Goal: Information Seeking & Learning: Learn about a topic

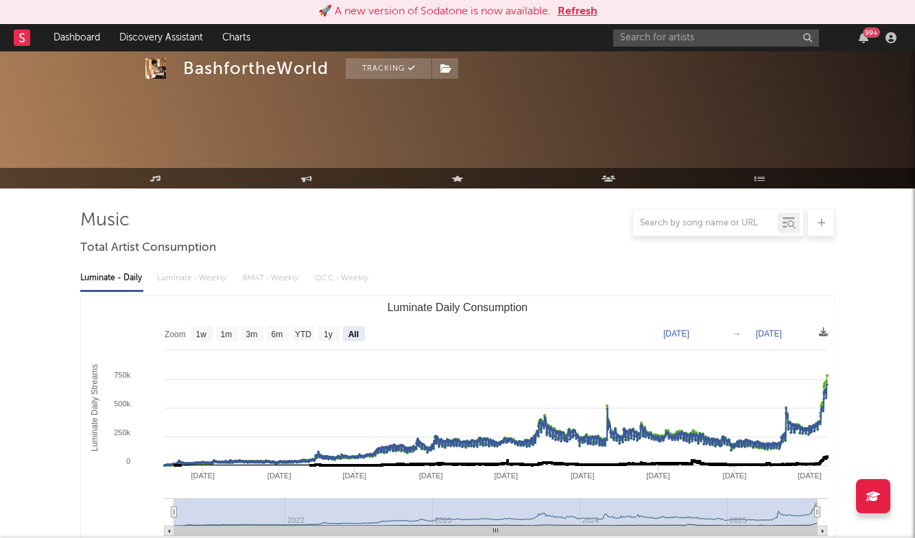
select select "All"
select select "1w"
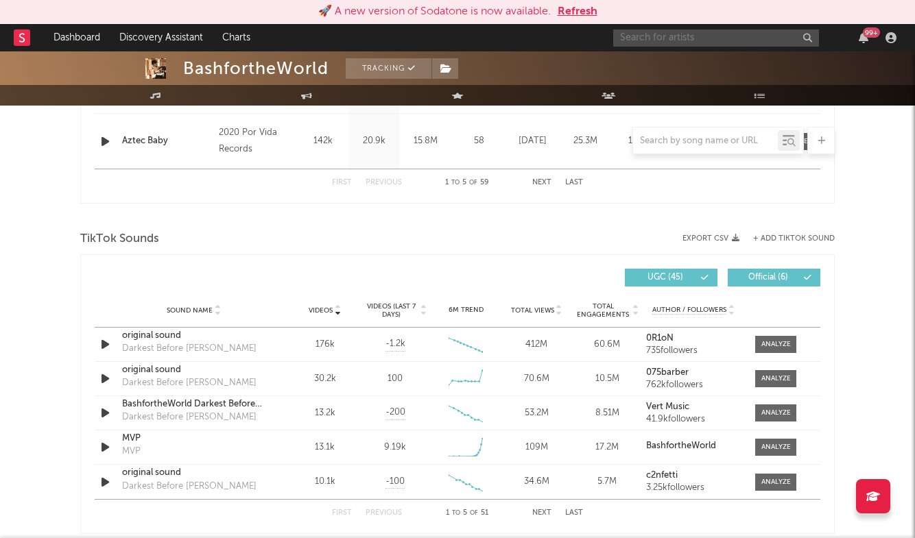
click at [697, 31] on input "text" at bounding box center [716, 37] width 206 height 17
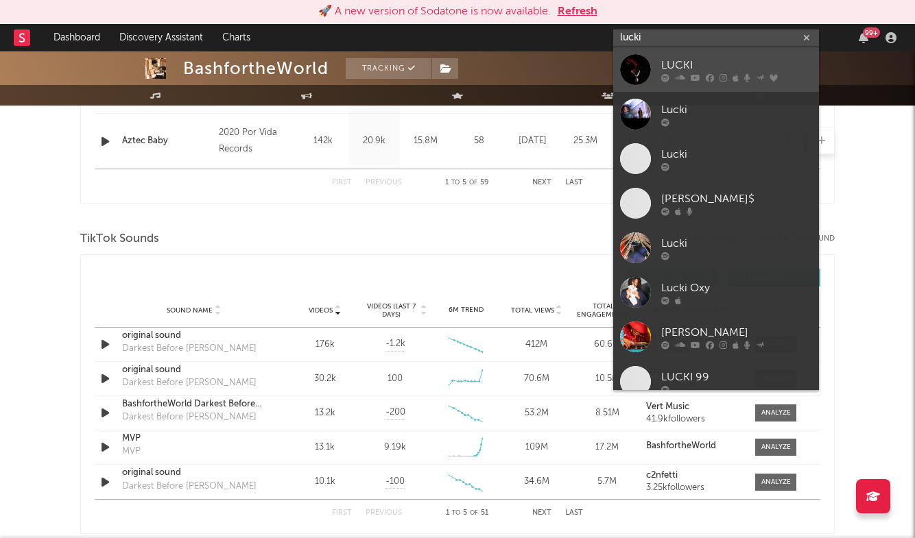
type input "lucki"
click at [676, 58] on div "LUCKI" at bounding box center [736, 65] width 151 height 16
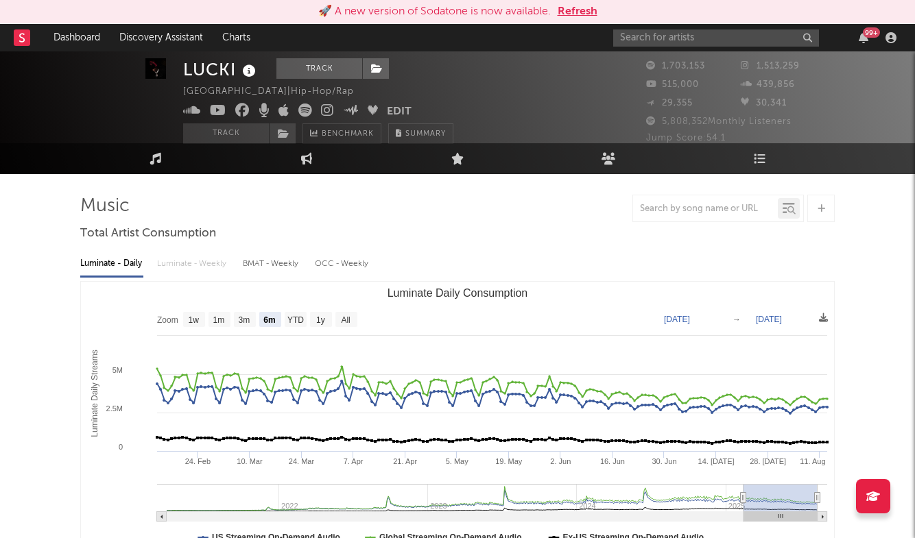
scroll to position [16, 0]
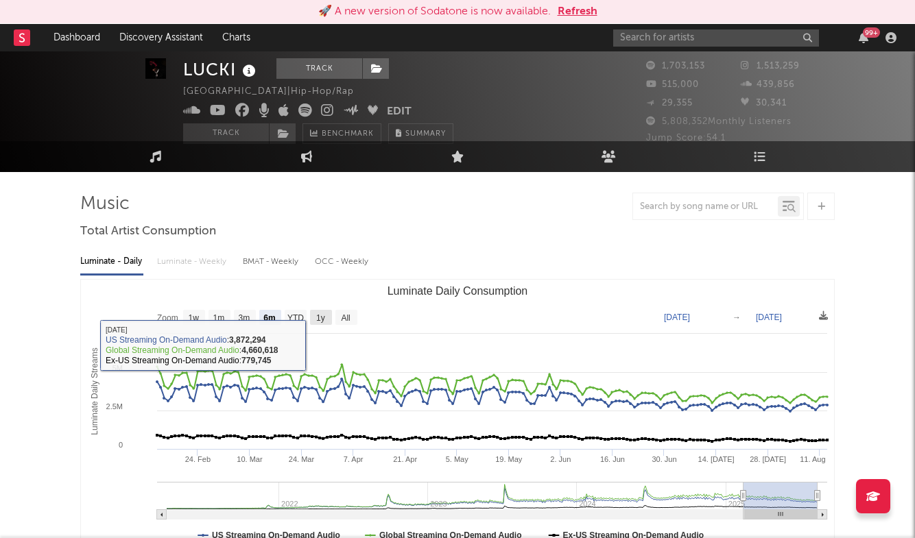
click at [322, 317] on text "1y" at bounding box center [320, 318] width 9 height 10
select select "1y"
type input "[DATE]"
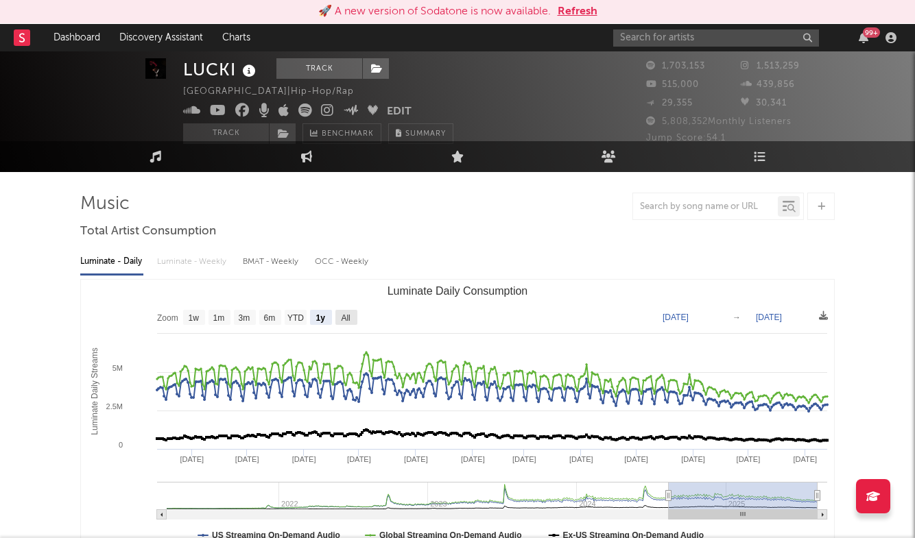
click at [350, 320] on text "All" at bounding box center [345, 318] width 9 height 10
select select "All"
type input "[DATE]"
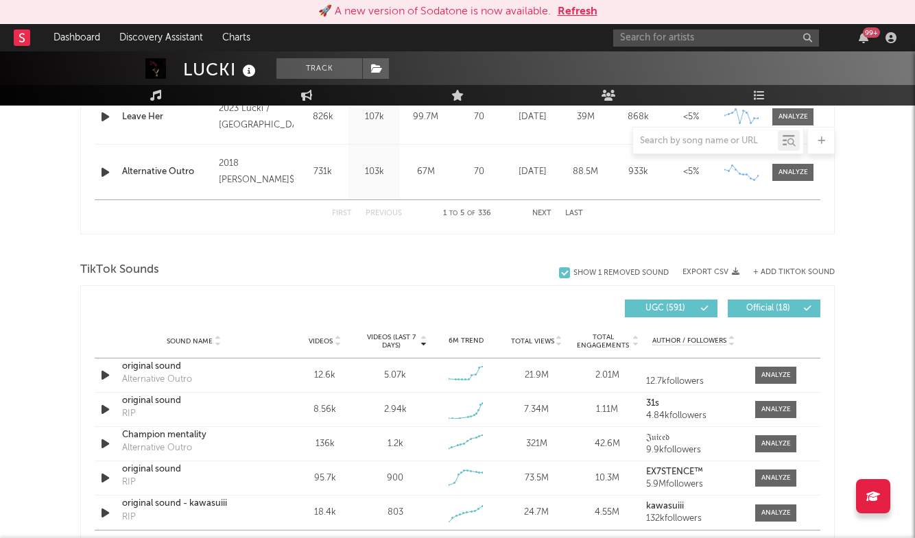
scroll to position [847, 0]
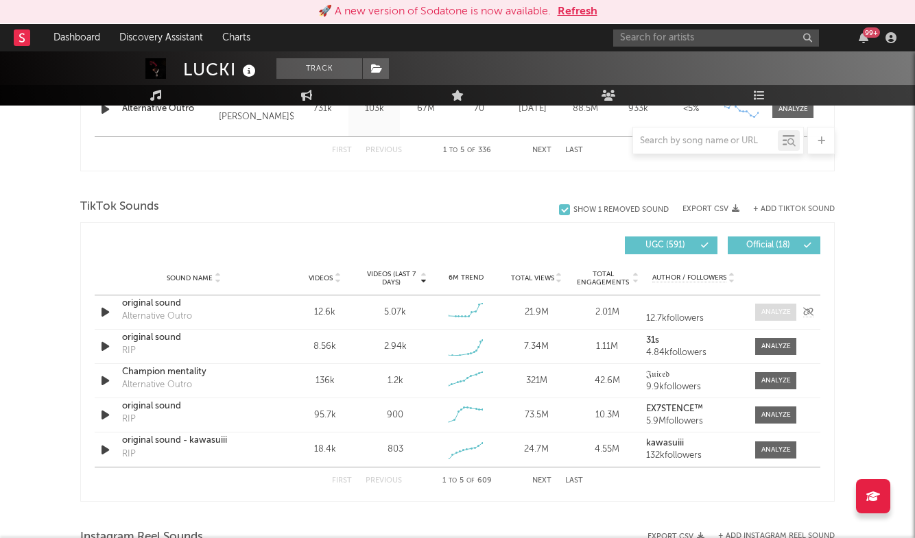
click at [781, 307] on div at bounding box center [775, 312] width 29 height 10
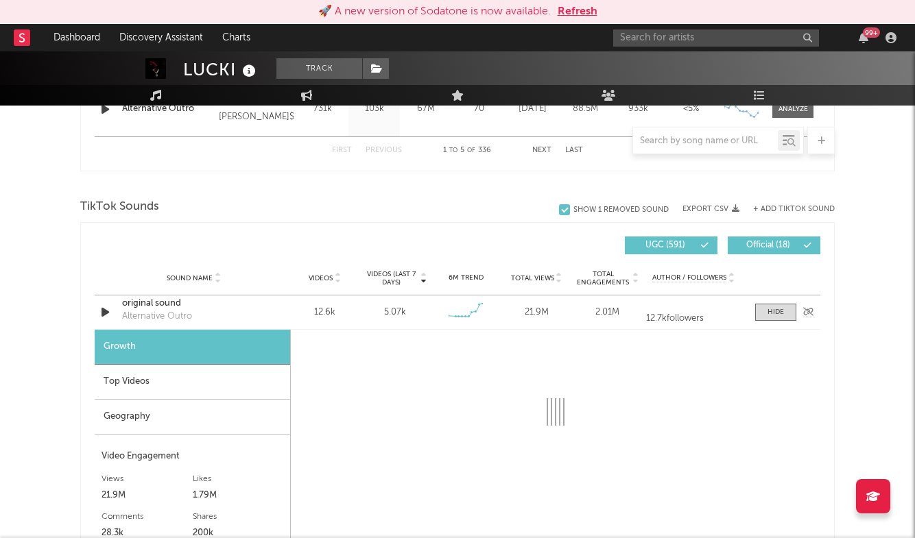
click at [147, 306] on div "original sound" at bounding box center [193, 304] width 143 height 14
select select "6m"
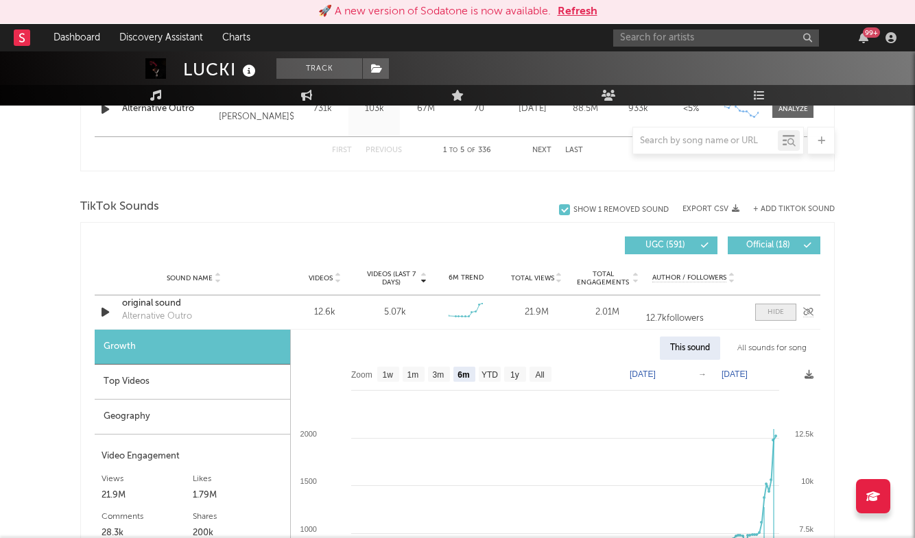
click at [768, 310] on div at bounding box center [775, 312] width 16 height 10
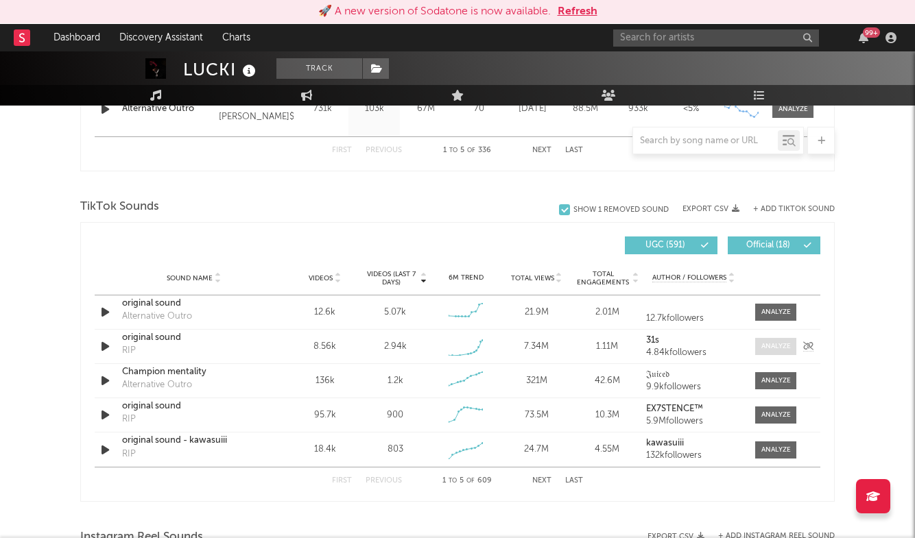
click at [771, 346] on div at bounding box center [775, 347] width 29 height 10
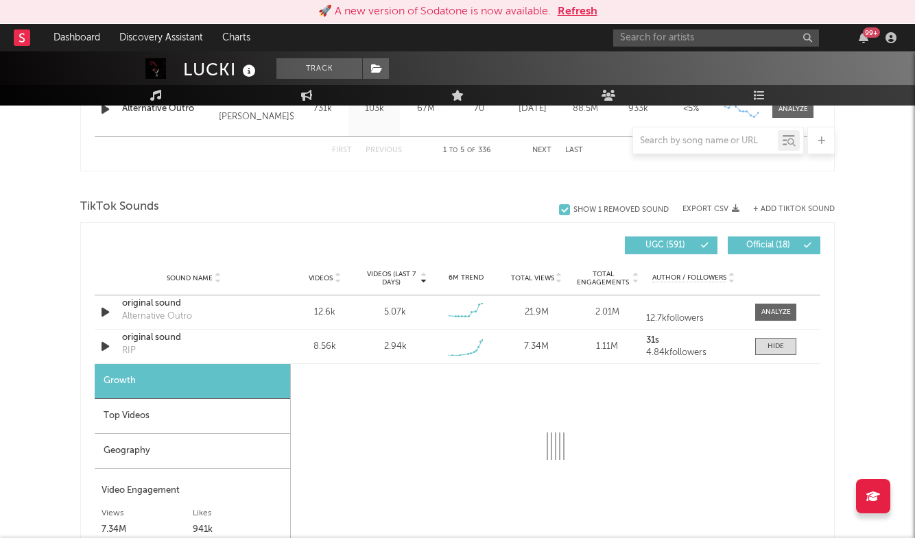
select select "1w"
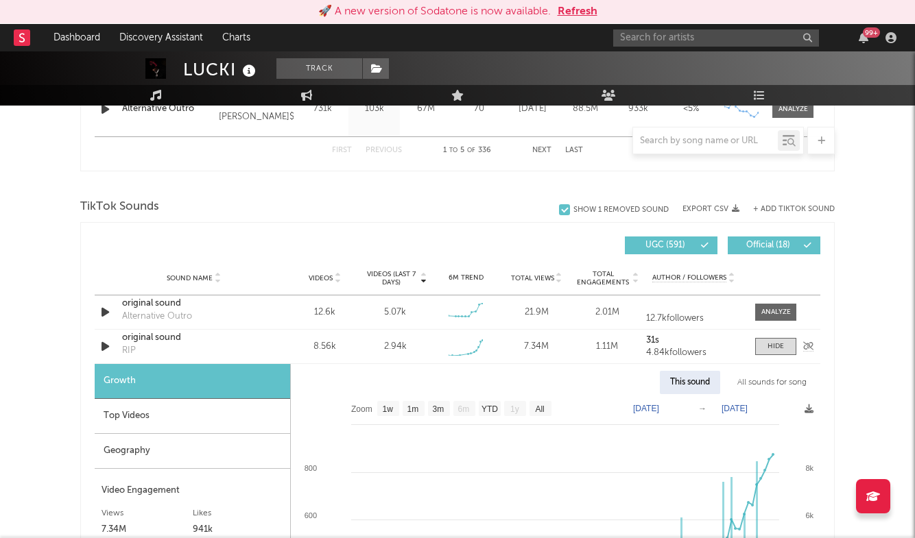
click at [156, 335] on div "original sound" at bounding box center [193, 338] width 143 height 14
click at [764, 346] on span at bounding box center [775, 346] width 41 height 17
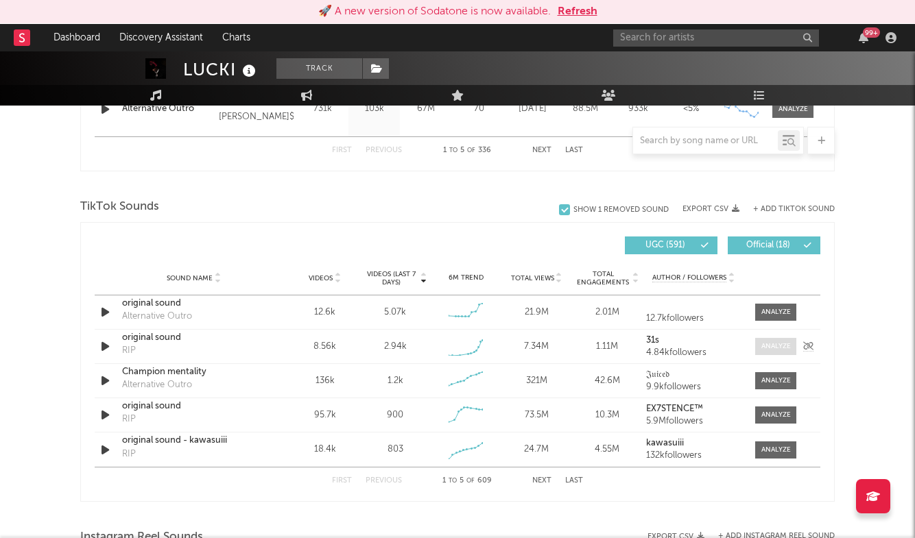
scroll to position [884, 0]
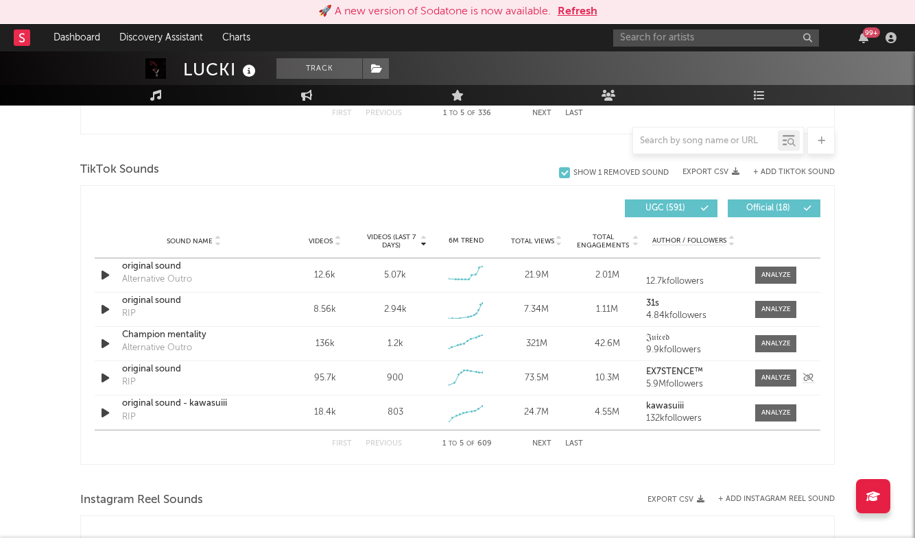
click at [166, 370] on div "original sound" at bounding box center [193, 370] width 143 height 14
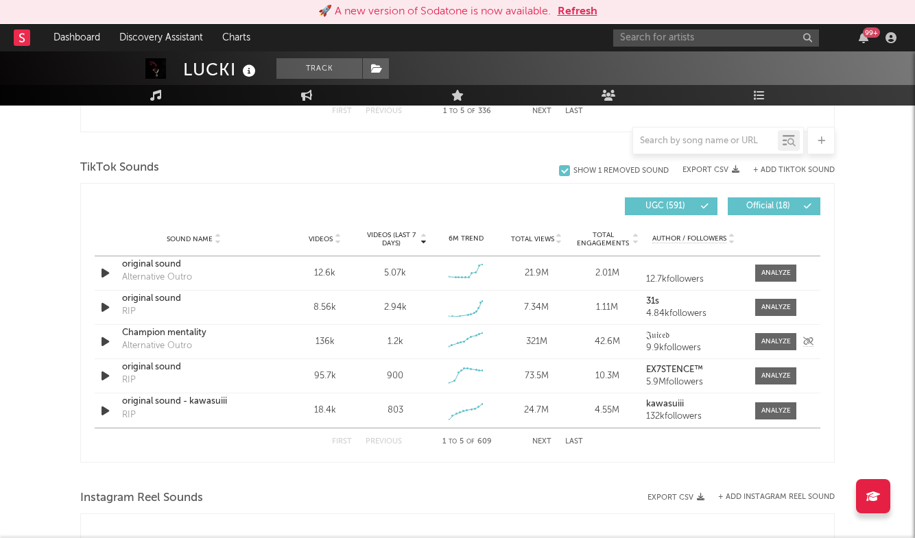
scroll to position [895, 0]
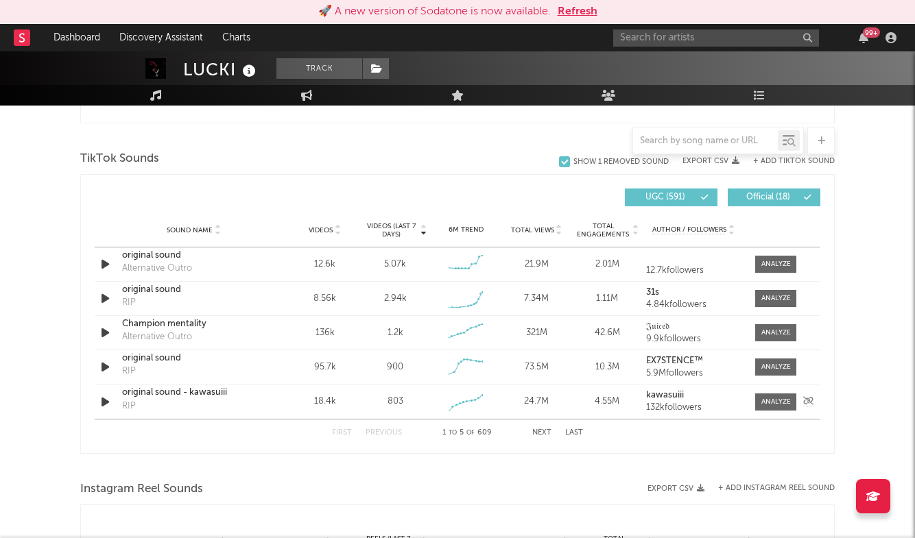
click at [176, 394] on div "original sound - kawasuiii" at bounding box center [193, 393] width 143 height 14
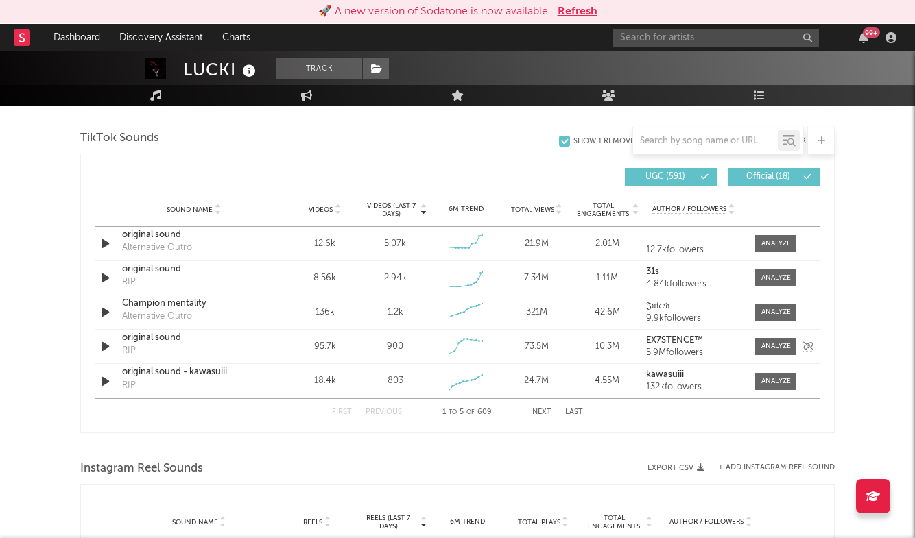
scroll to position [918, 0]
